Goal: Find specific page/section: Find specific page/section

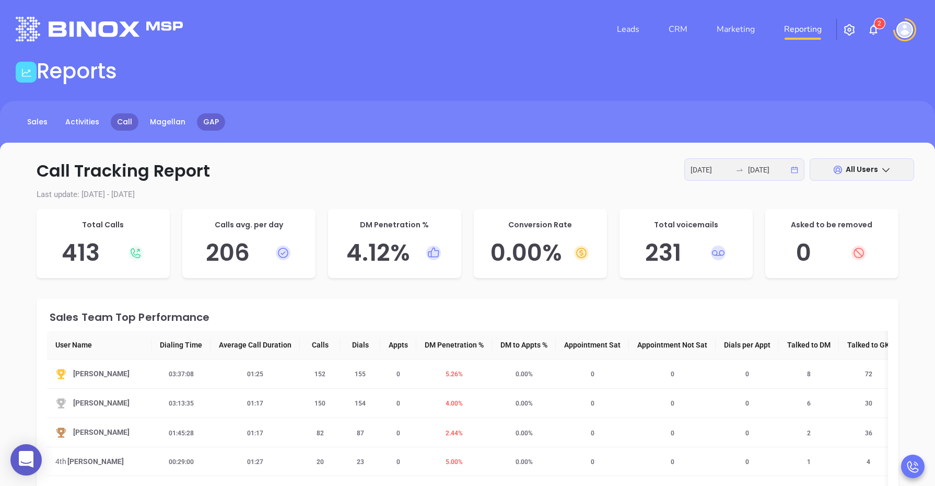
click at [213, 121] on link "GAP" at bounding box center [211, 121] width 28 height 17
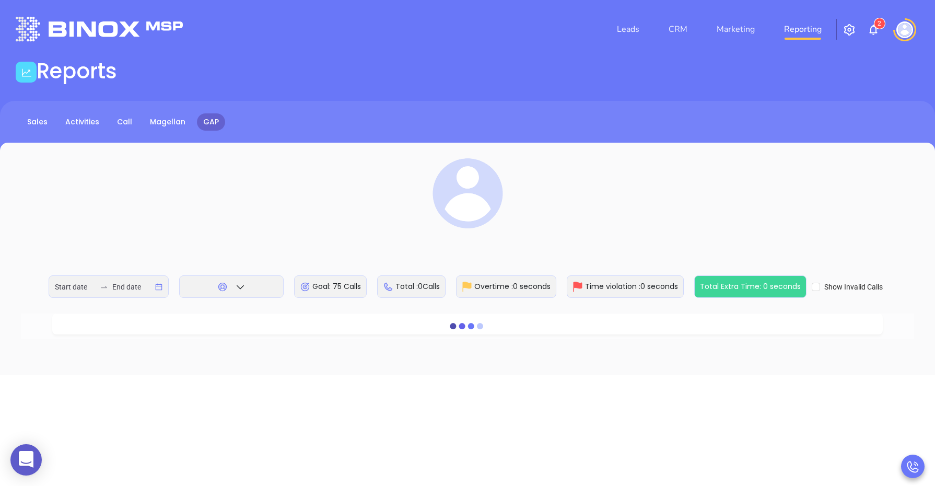
type input "[DATE]"
